Goal: Information Seeking & Learning: Learn about a topic

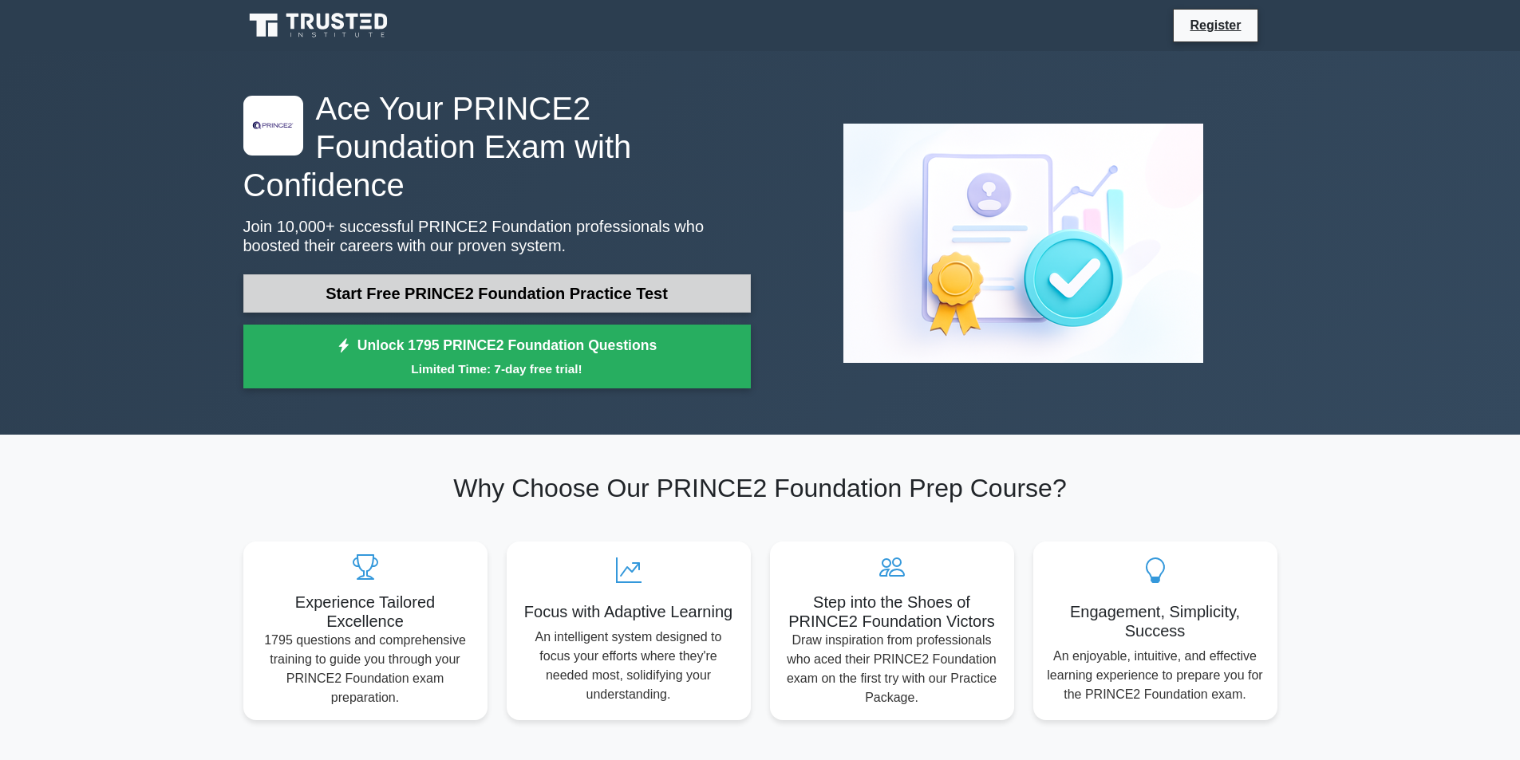
click at [531, 274] on link "Start Free PRINCE2 Foundation Practice Test" at bounding box center [496, 293] width 507 height 38
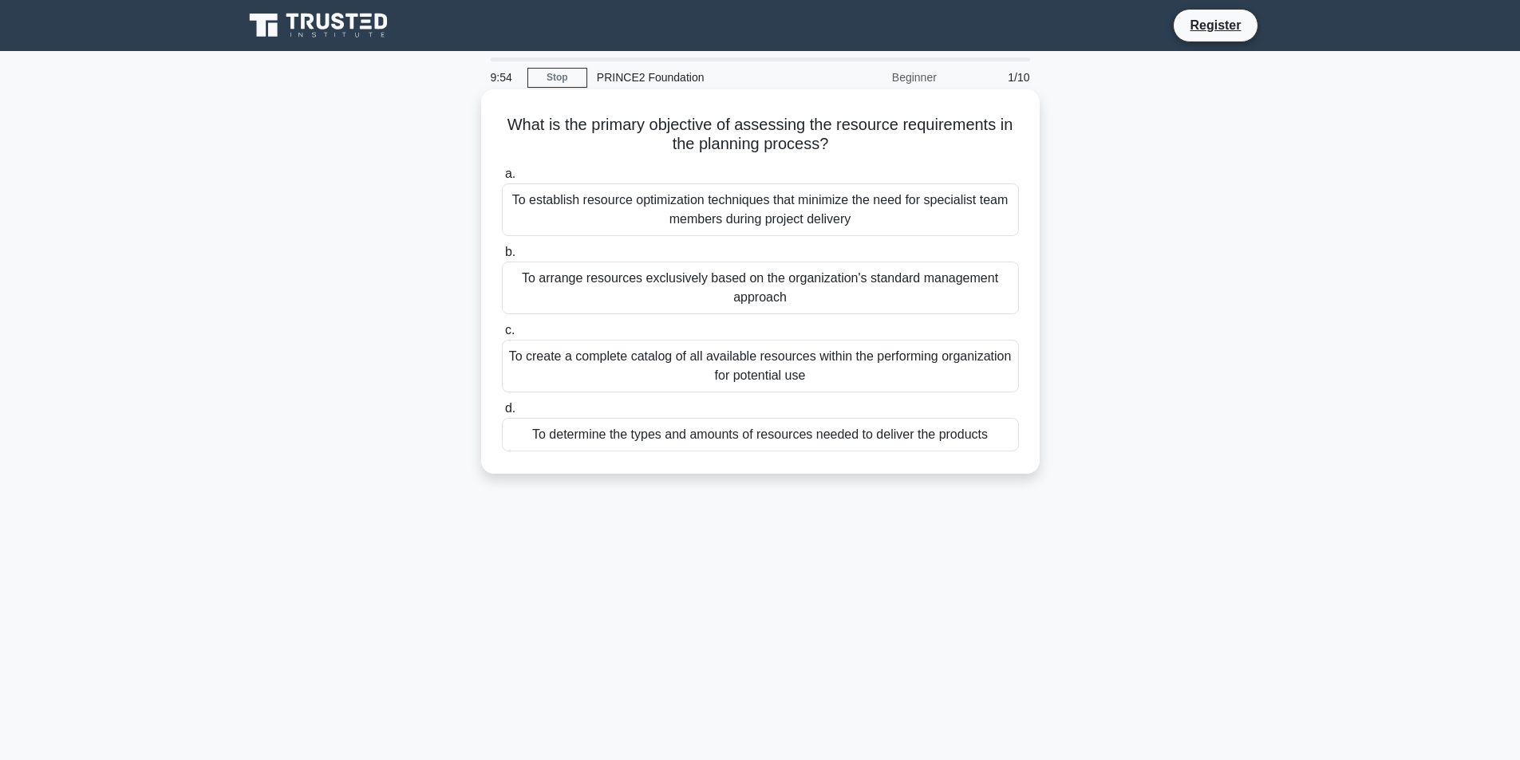
click at [648, 433] on div "To determine the types and amounts of resources needed to deliver the products" at bounding box center [760, 435] width 517 height 34
click at [502, 414] on input "d. To determine the types and amounts of resources needed to deliver the produc…" at bounding box center [502, 409] width 0 height 10
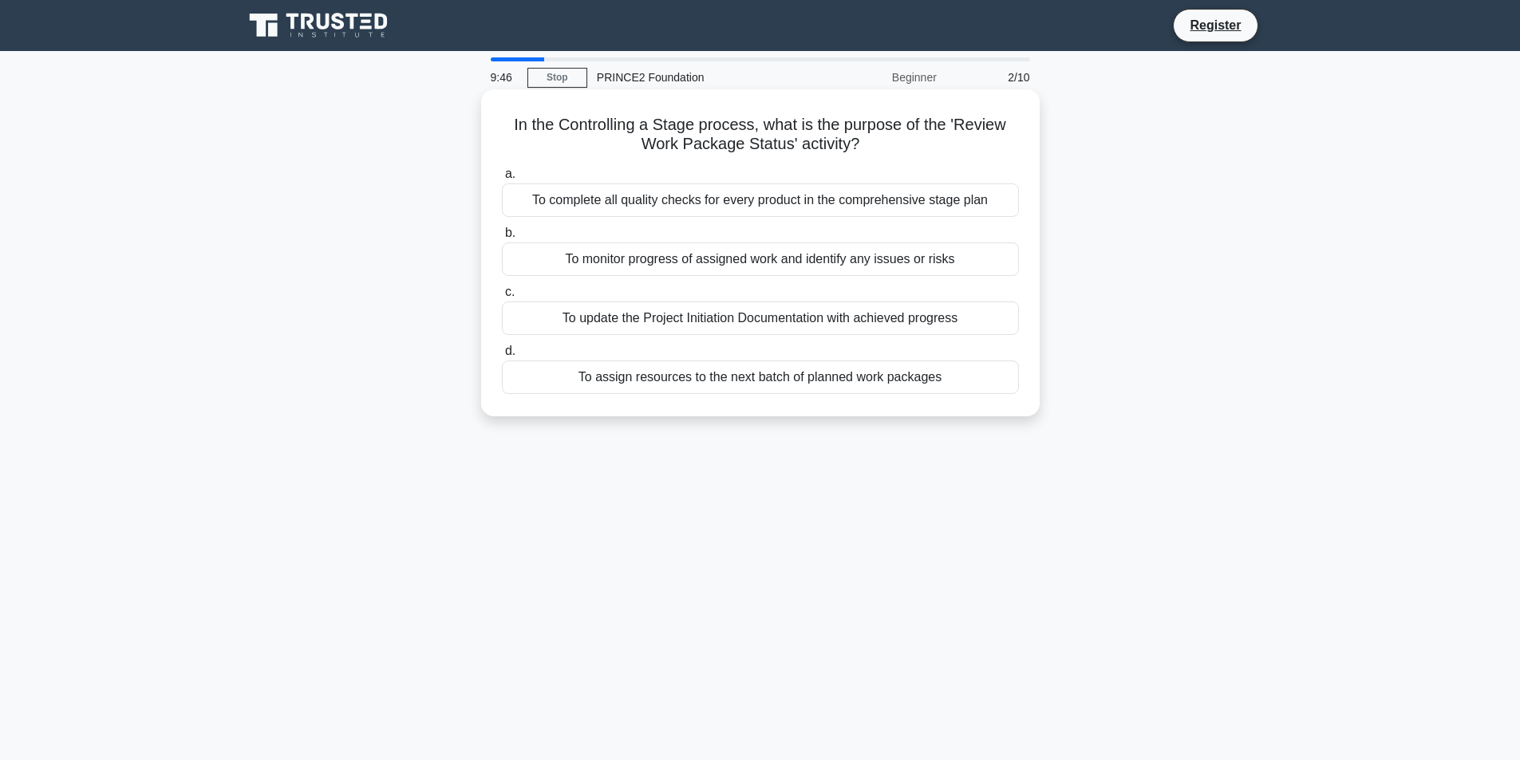
click at [725, 207] on div "To complete all quality checks for every product in the comprehensive stage plan" at bounding box center [760, 201] width 517 height 34
click at [502, 180] on input "a. To complete all quality checks for every product in the comprehensive stage …" at bounding box center [502, 174] width 0 height 10
click at [713, 271] on div "Authorizing the allocation of resources and funds to the project throughout its…" at bounding box center [760, 260] width 517 height 34
click at [502, 239] on input "b. Authorizing the allocation of resources and funds to the project throughout …" at bounding box center [502, 233] width 0 height 10
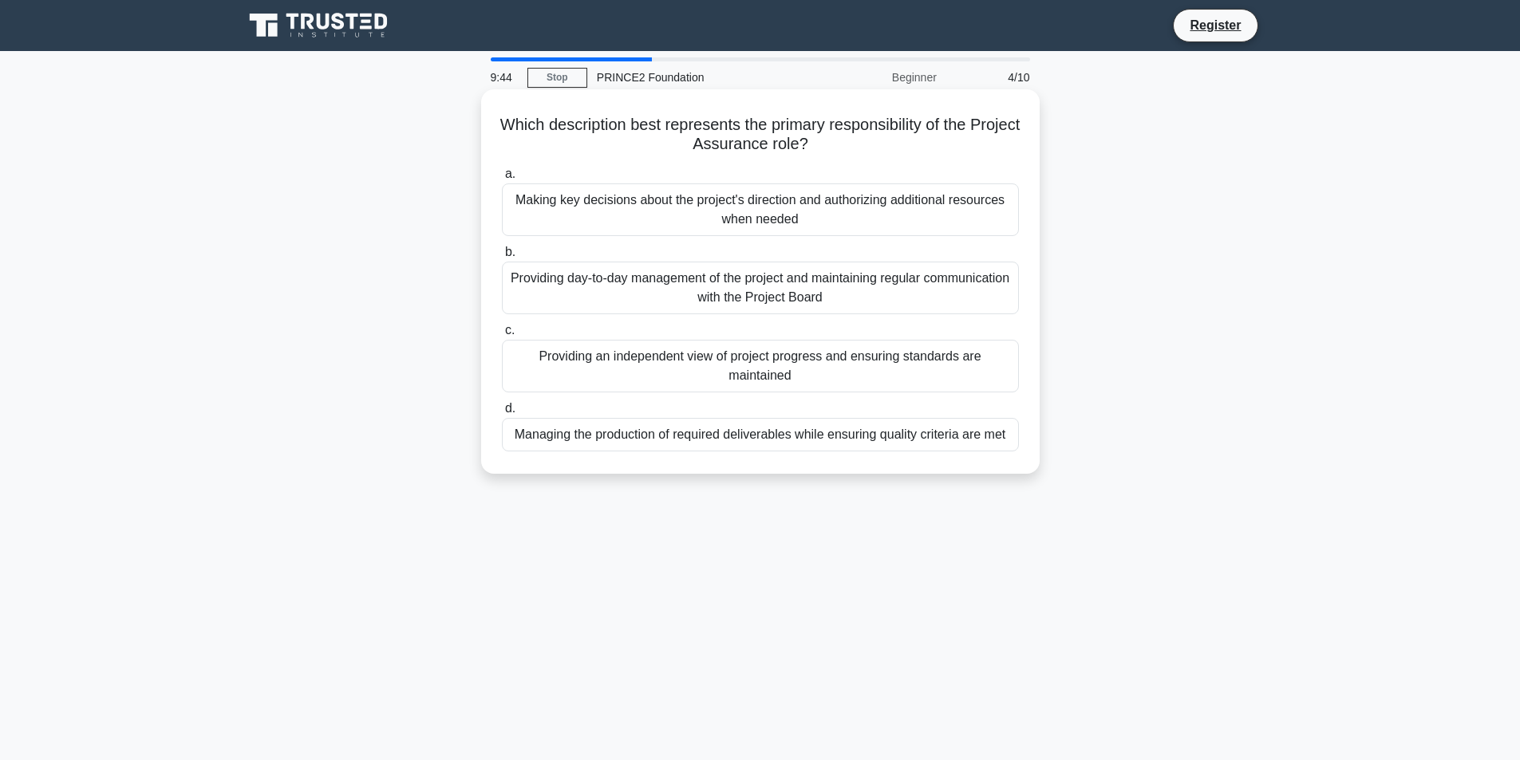
click at [735, 211] on div "Making key decisions about the project's direction and authorizing additional r…" at bounding box center [760, 210] width 517 height 53
click at [502, 180] on input "a. Making key decisions about the project's direction and authorizing additiona…" at bounding box center [502, 174] width 0 height 10
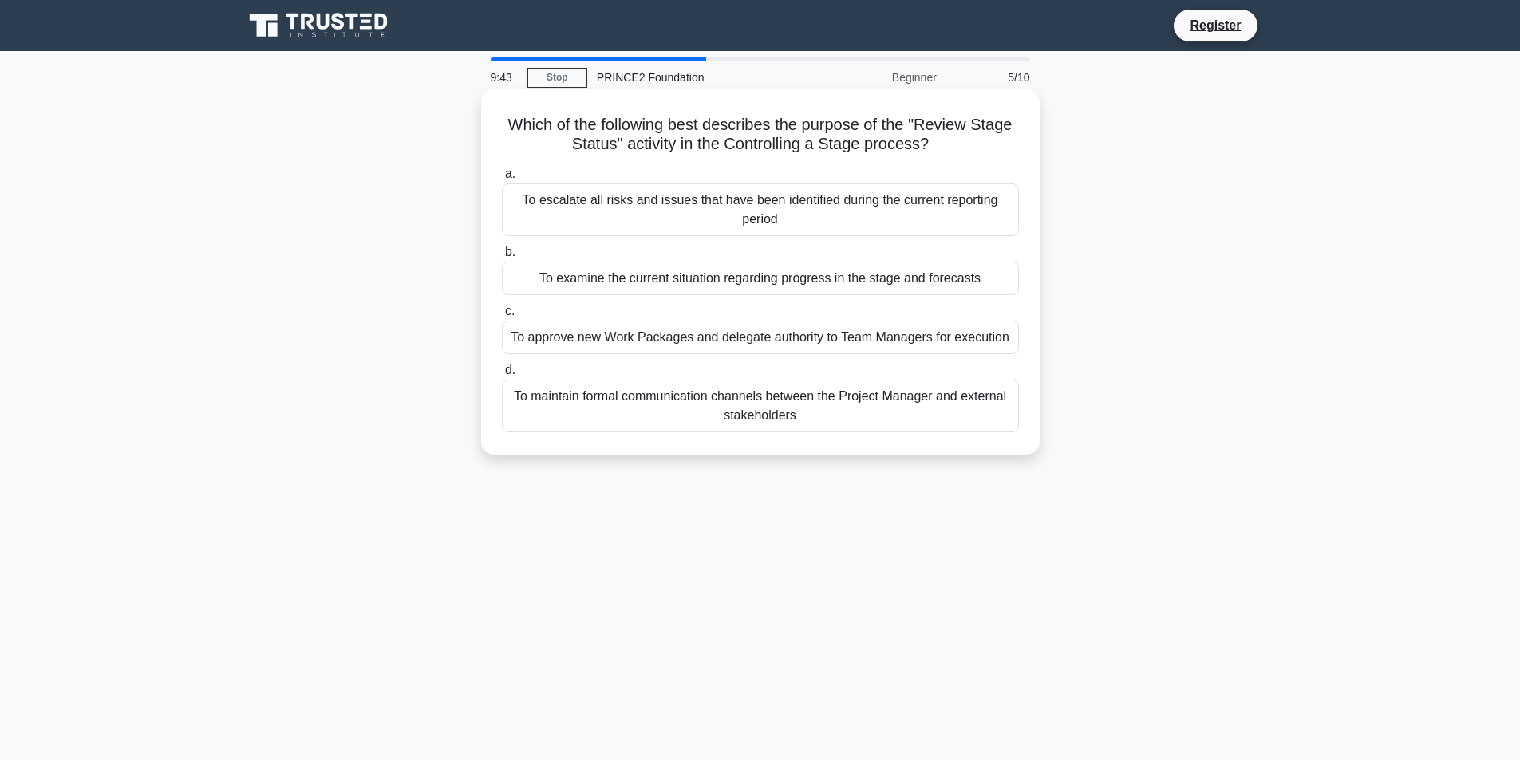
click at [748, 326] on div "To approve new Work Packages and delegate authority to Team Managers for execut…" at bounding box center [760, 338] width 517 height 34
click at [502, 317] on input "c. To approve new Work Packages and delegate authority to Team Managers for exe…" at bounding box center [502, 311] width 0 height 10
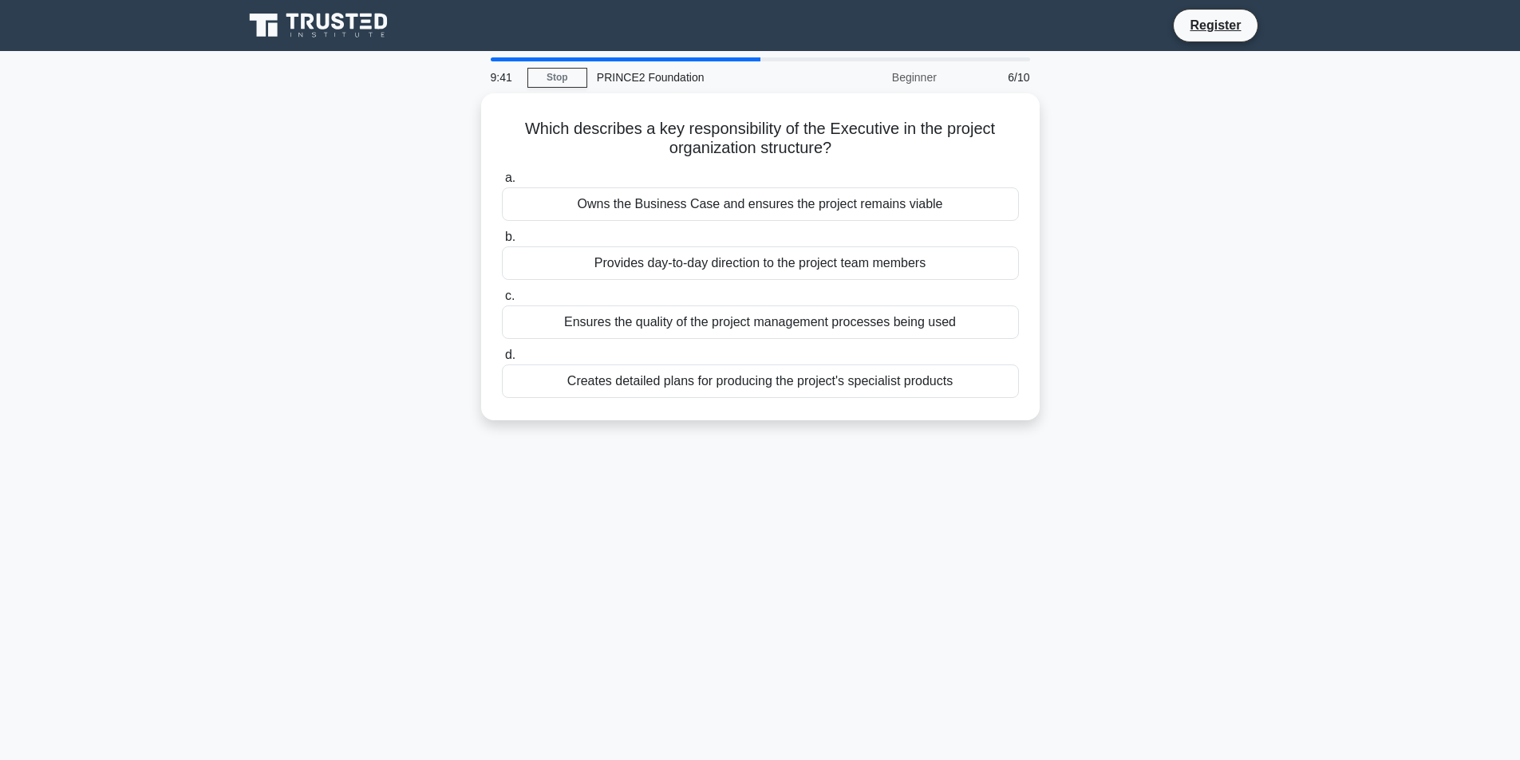
click at [748, 326] on div "Ensures the quality of the project management processes being used" at bounding box center [760, 323] width 517 height 34
click at [502, 302] on input "c. Ensures the quality of the project management processes being used" at bounding box center [502, 296] width 0 height 10
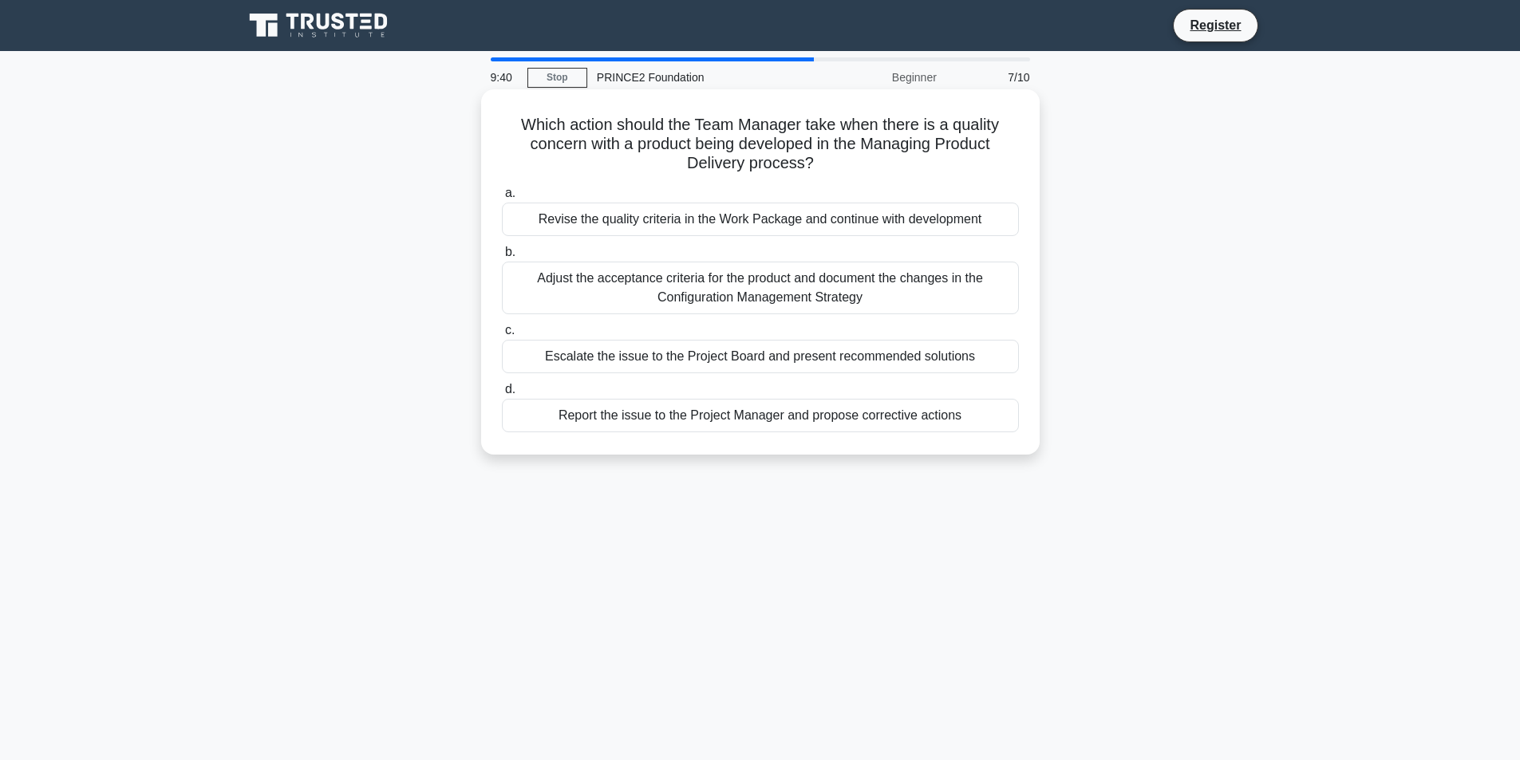
click at [748, 349] on div "Escalate the issue to the Project Board and present recommended solutions" at bounding box center [760, 357] width 517 height 34
click at [502, 336] on input "c. Escalate the issue to the Project Board and present recommended solutions" at bounding box center [502, 331] width 0 height 10
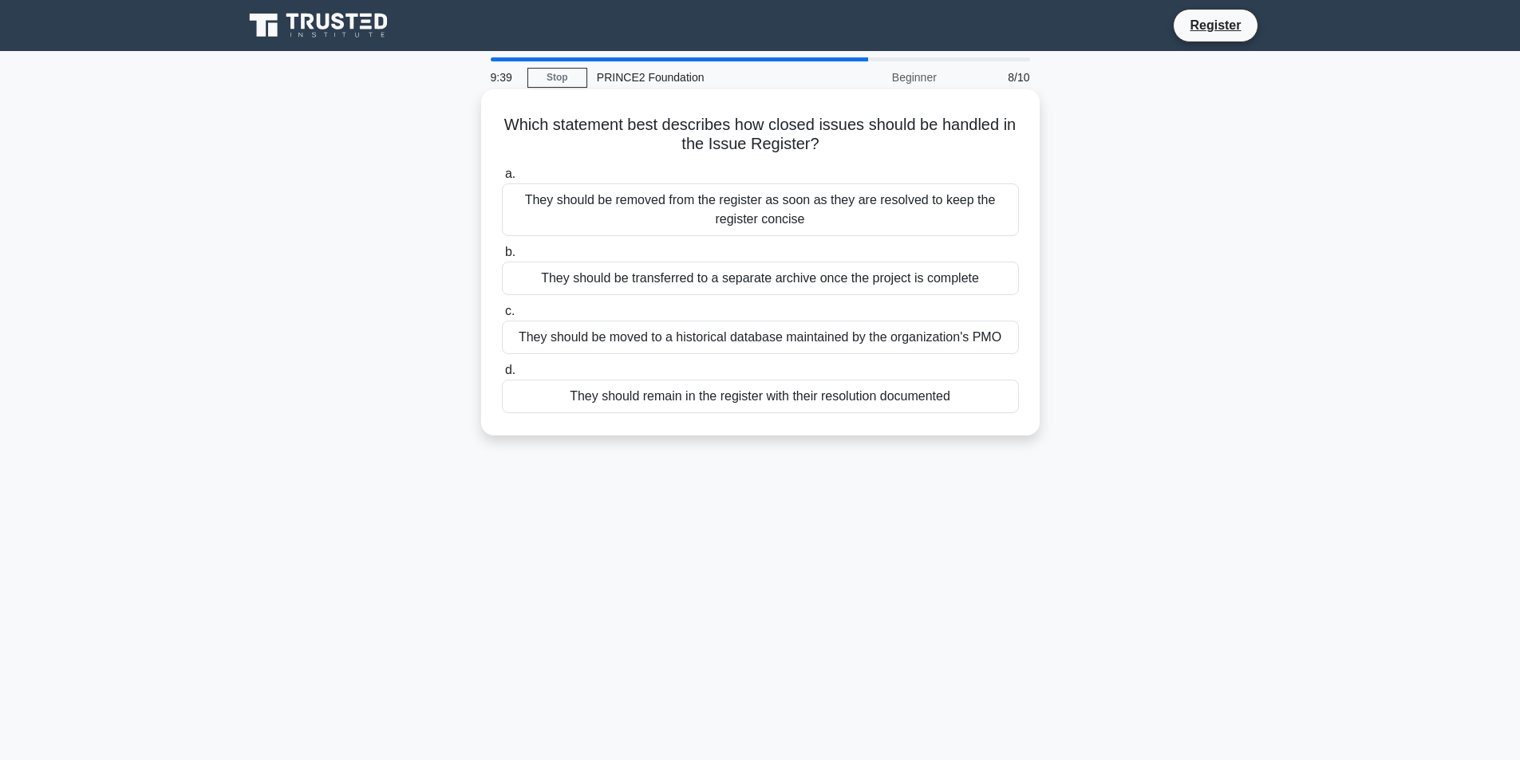
click at [749, 389] on div "They should remain in the register with their resolution documented" at bounding box center [760, 397] width 517 height 34
click at [502, 376] on input "d. They should remain in the register with their resolution documented" at bounding box center [502, 370] width 0 height 10
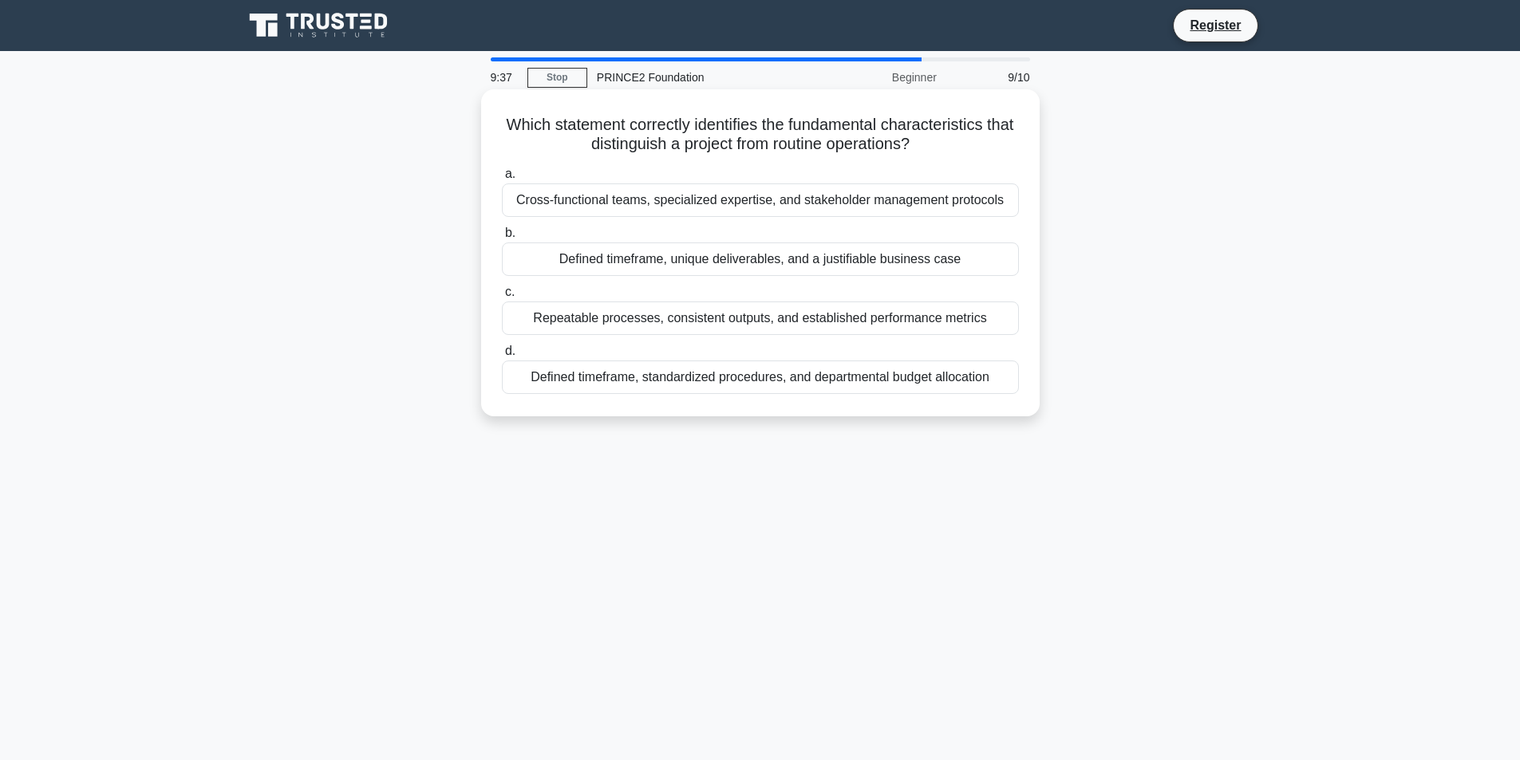
click at [744, 319] on div "Repeatable processes, consistent outputs, and established performance metrics" at bounding box center [760, 319] width 517 height 34
click at [502, 298] on input "c. Repeatable processes, consistent outputs, and established performance metrics" at bounding box center [502, 292] width 0 height 10
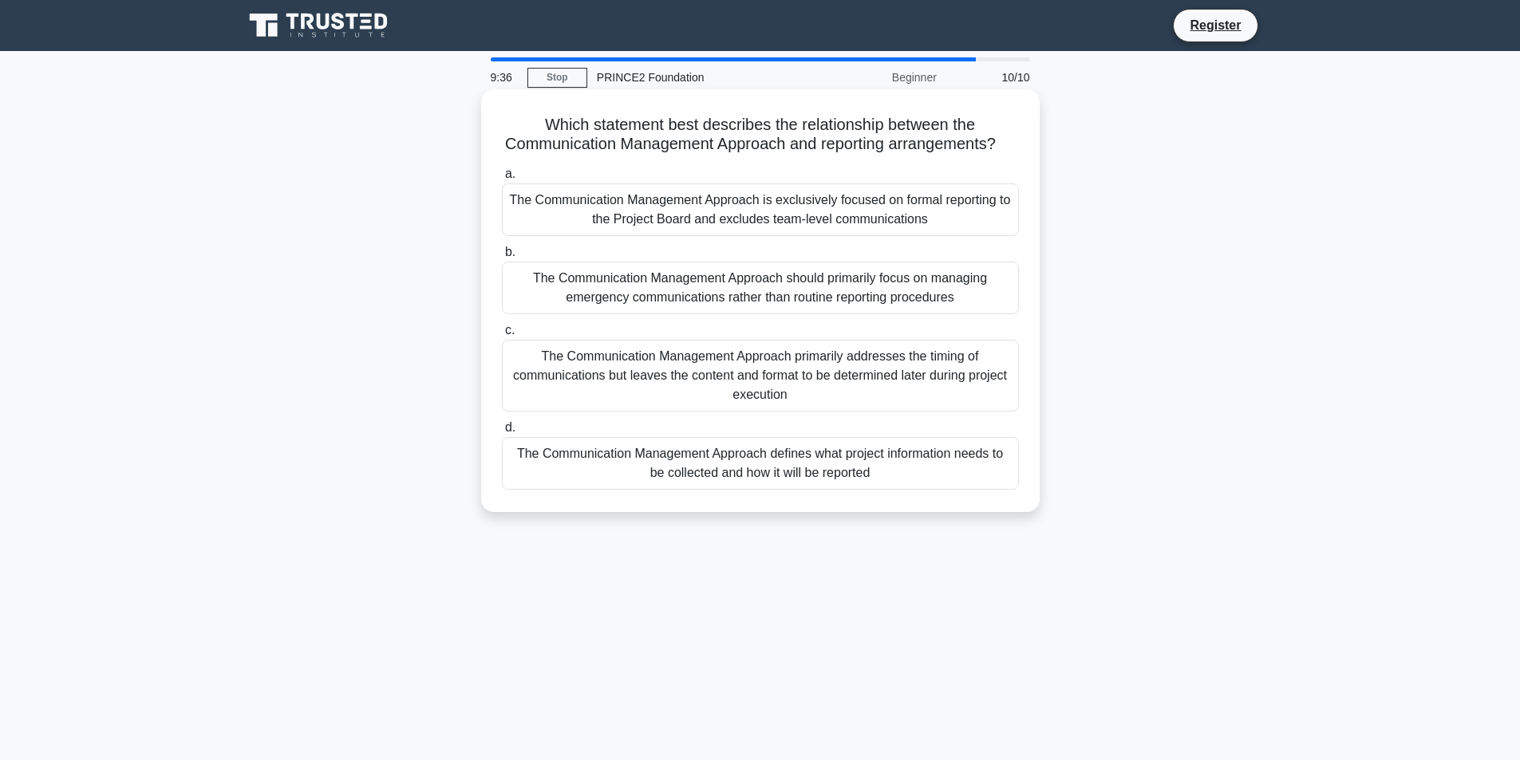
click at [728, 236] on div "The Communication Management Approach is exclusively focused on formal reportin…" at bounding box center [760, 210] width 517 height 53
click at [502, 180] on input "a. The Communication Management Approach is exclusively focused on formal repor…" at bounding box center [502, 174] width 0 height 10
